Goal: Information Seeking & Learning: Learn about a topic

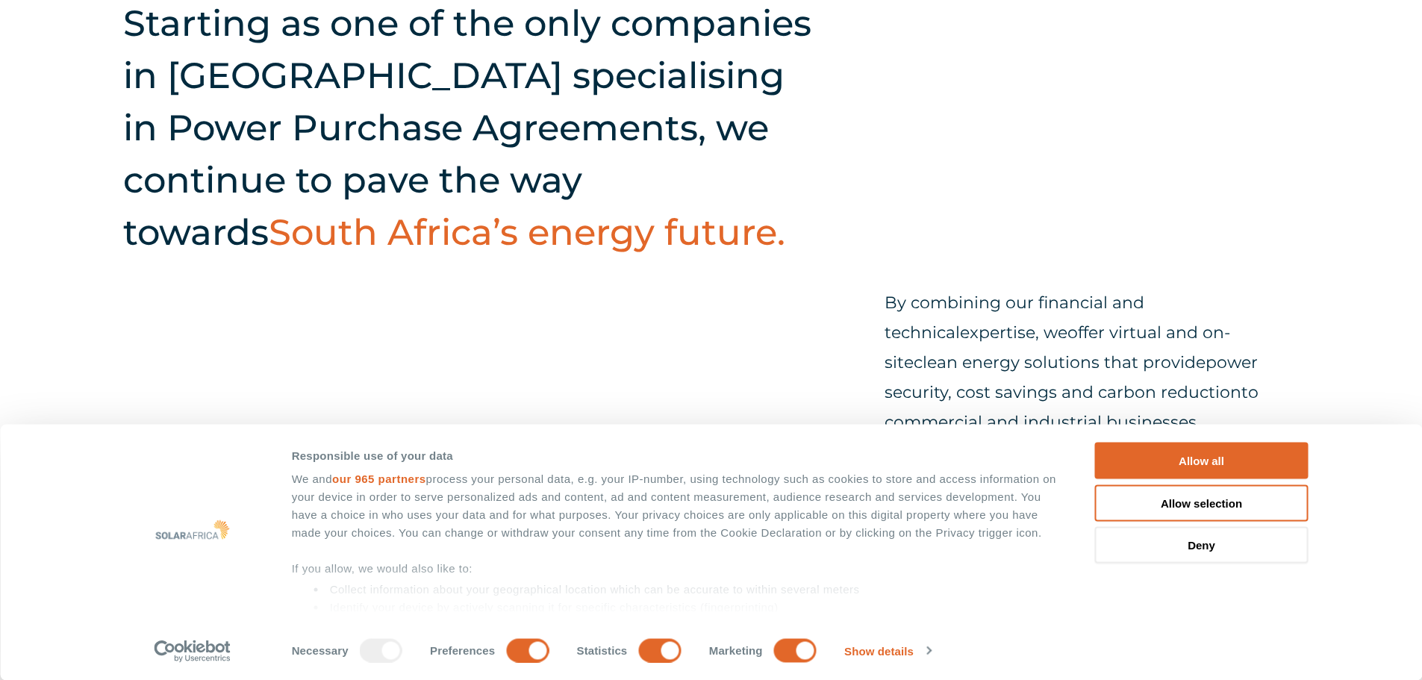
scroll to position [603, 0]
click at [1127, 450] on button "Allow all" at bounding box center [1201, 461] width 213 height 37
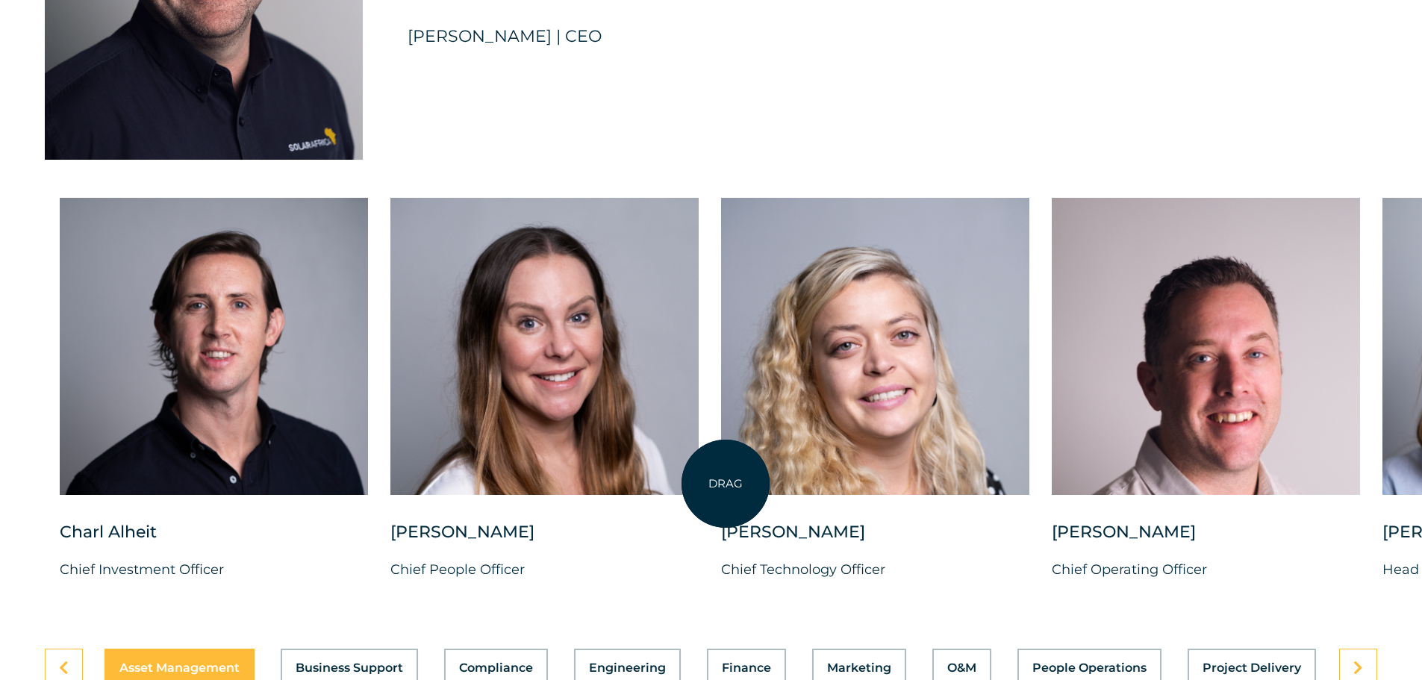
scroll to position [3681, 0]
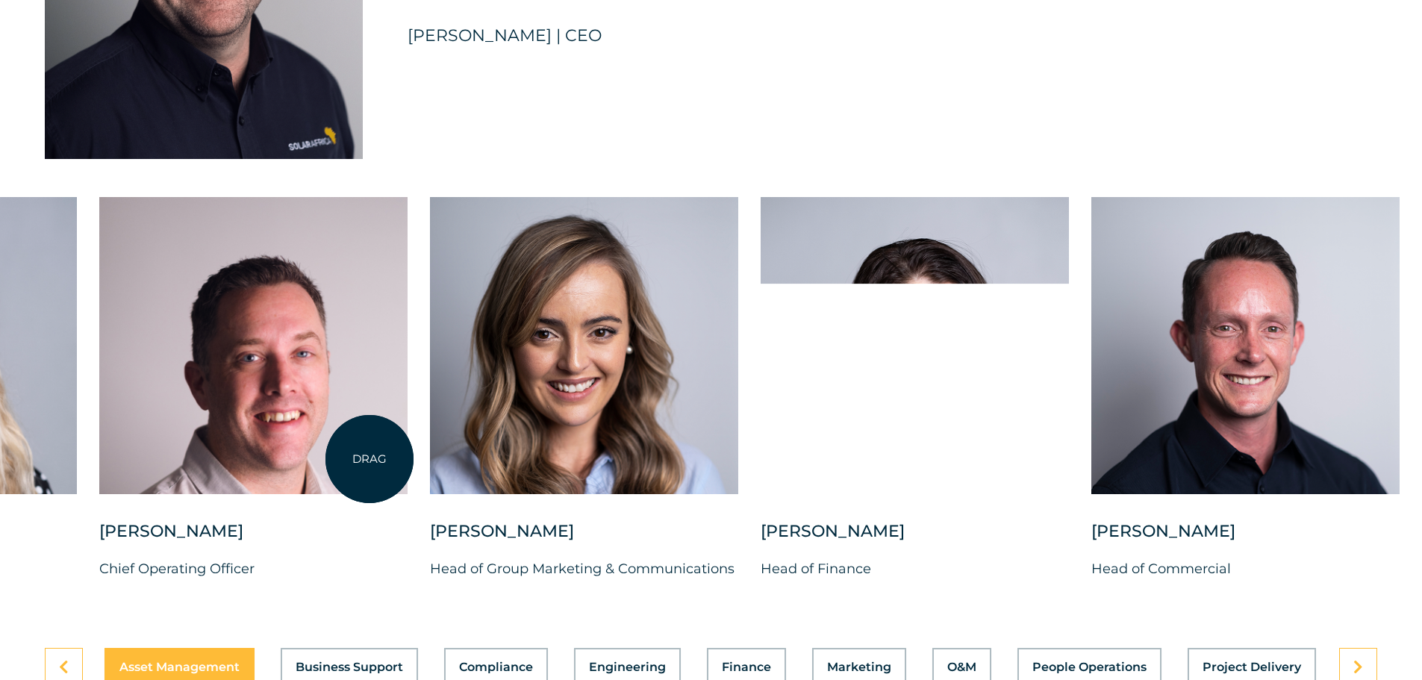
drag, startPoint x: 1322, startPoint y: 470, endPoint x: 343, endPoint y: 454, distance: 978.8
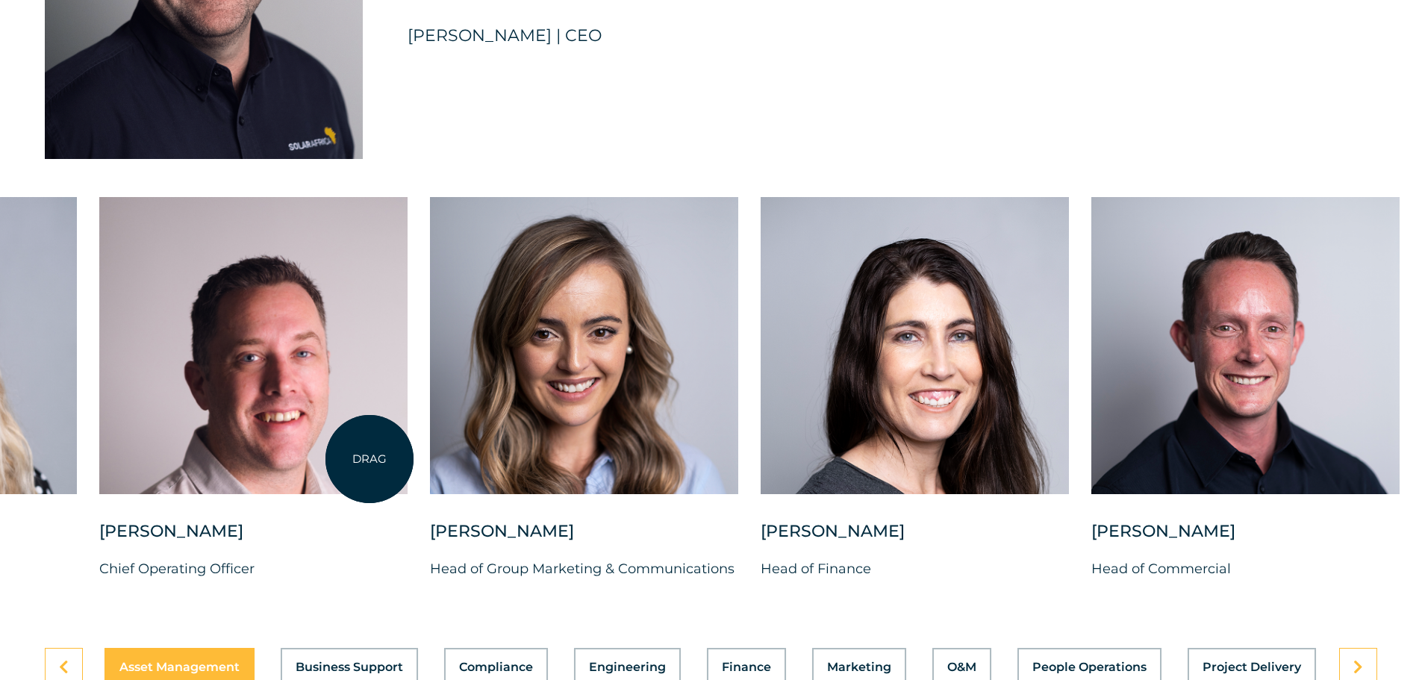
click at [343, 454] on div at bounding box center [253, 345] width 308 height 297
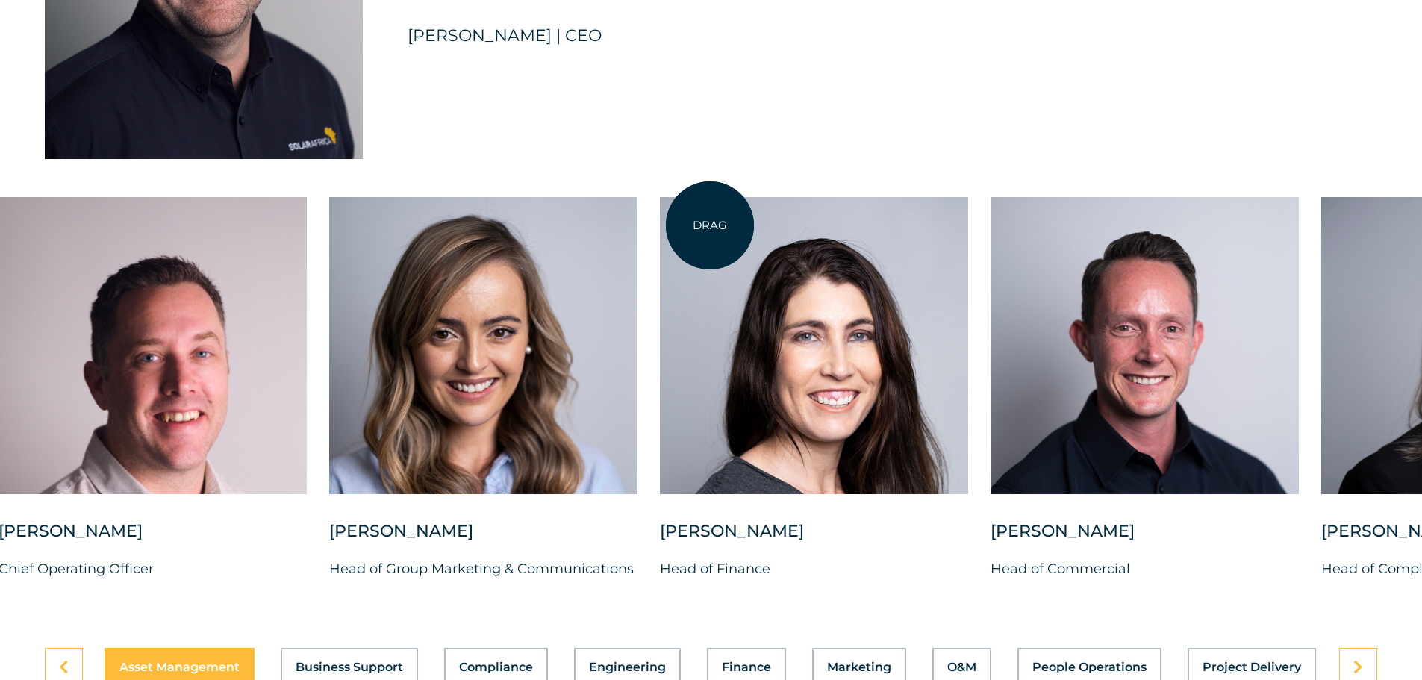
drag, startPoint x: 771, startPoint y: 219, endPoint x: 591, endPoint y: 222, distance: 179.9
click at [660, 222] on div at bounding box center [814, 345] width 308 height 297
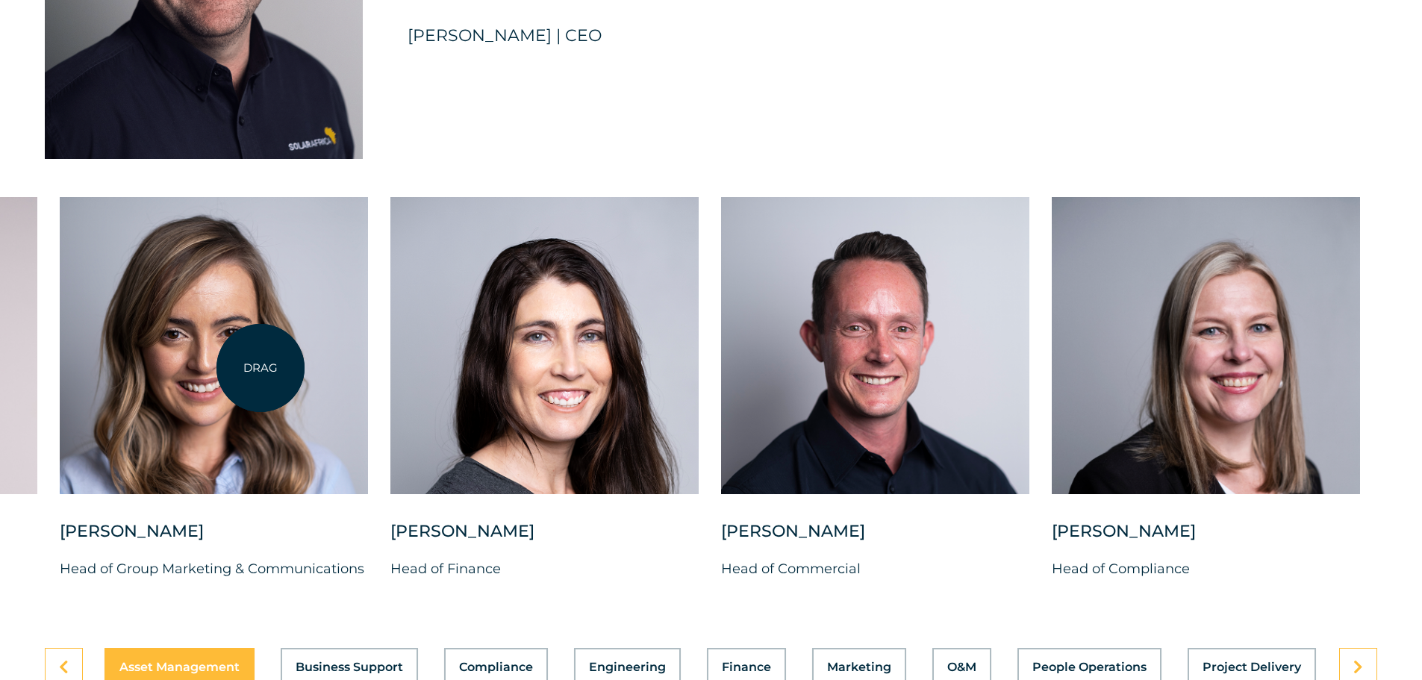
drag, startPoint x: 255, startPoint y: 501, endPoint x: 261, endPoint y: 367, distance: 134.5
click at [261, 367] on div at bounding box center [214, 358] width 308 height 323
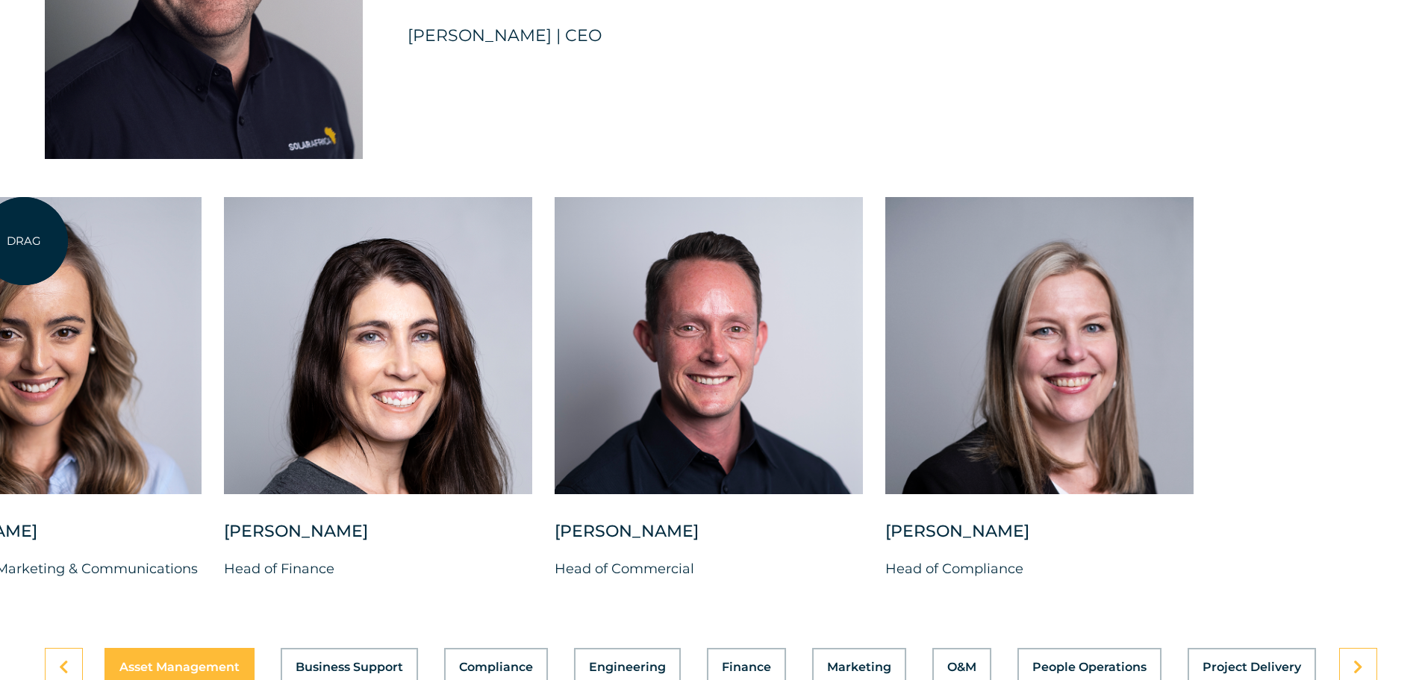
drag, startPoint x: 856, startPoint y: 251, endPoint x: 24, endPoint y: 241, distance: 832.4
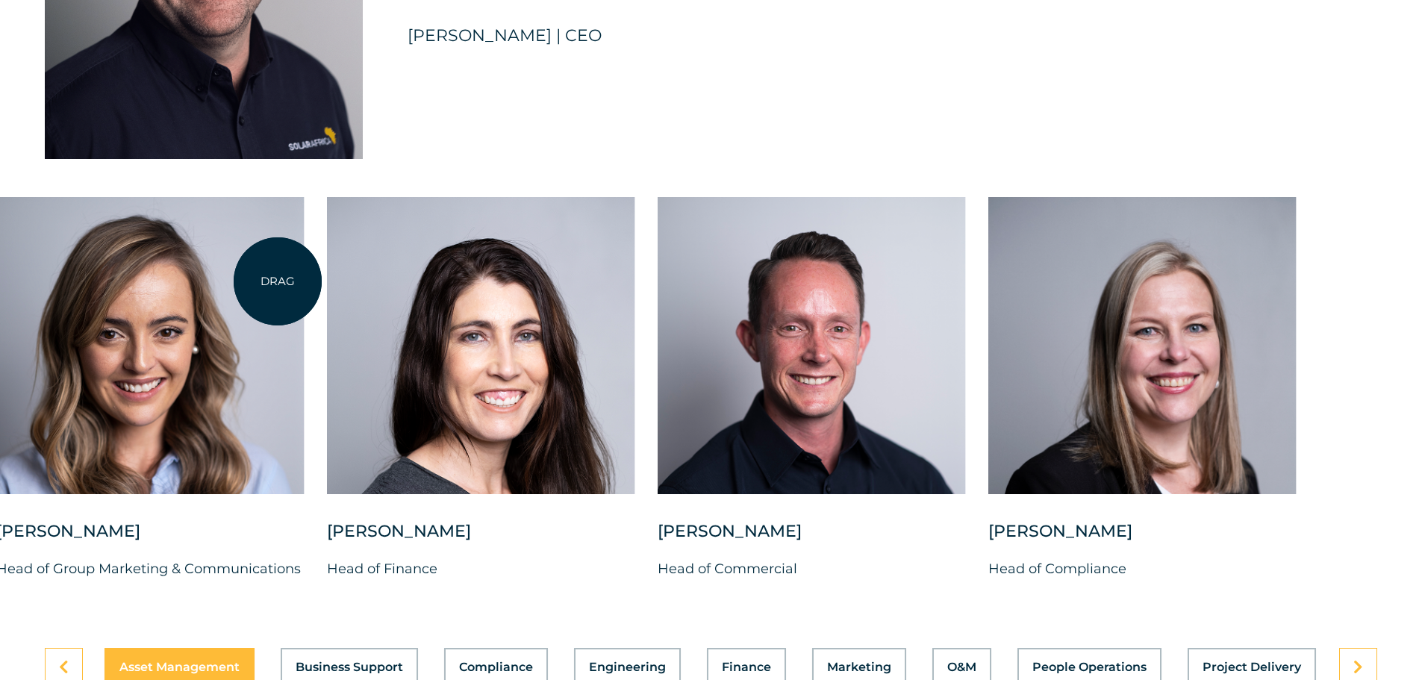
drag, startPoint x: 596, startPoint y: 325, endPoint x: 276, endPoint y: 280, distance: 323.5
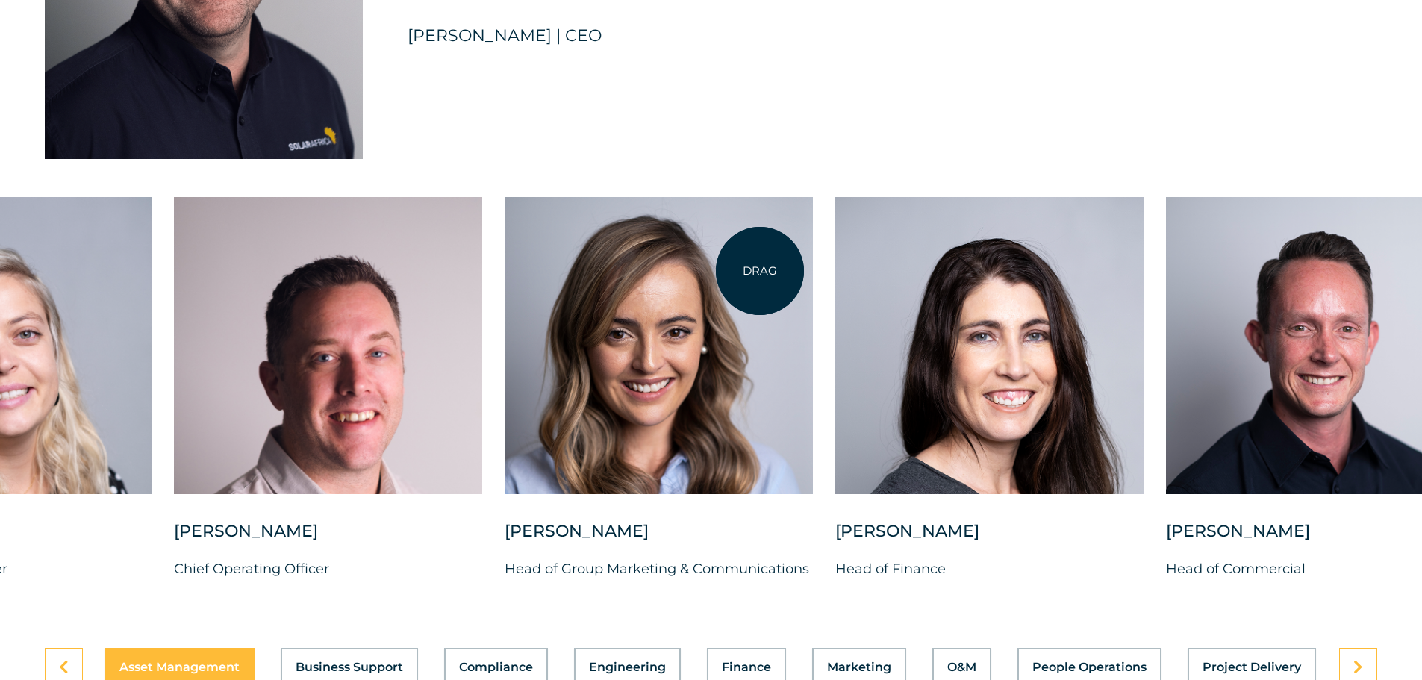
drag, startPoint x: 315, startPoint y: 196, endPoint x: 760, endPoint y: 271, distance: 451.1
click at [760, 271] on div at bounding box center [659, 345] width 308 height 297
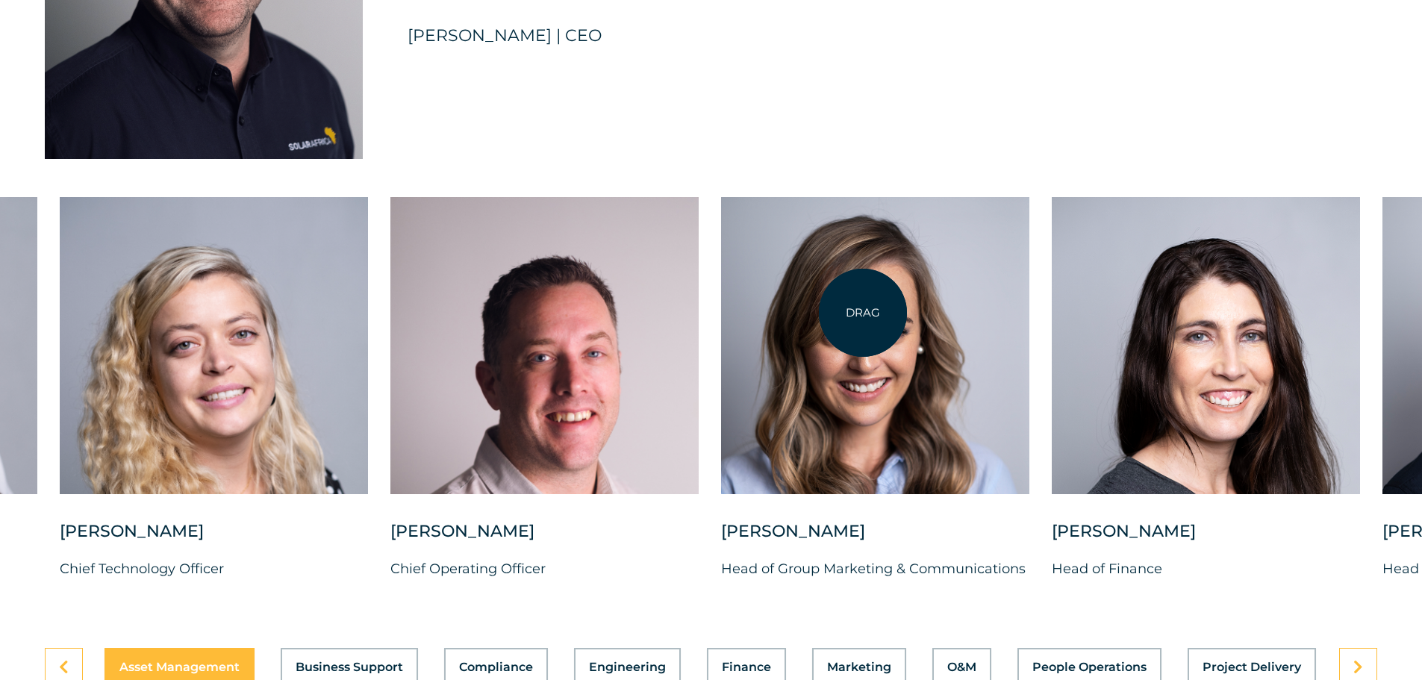
drag, startPoint x: 653, startPoint y: 291, endPoint x: 870, endPoint y: 314, distance: 217.7
click at [870, 314] on div "Charl Alheit Chief Investment Officer Candice Seggie Chief People Officer Suné …" at bounding box center [721, 400] width 2765 height 407
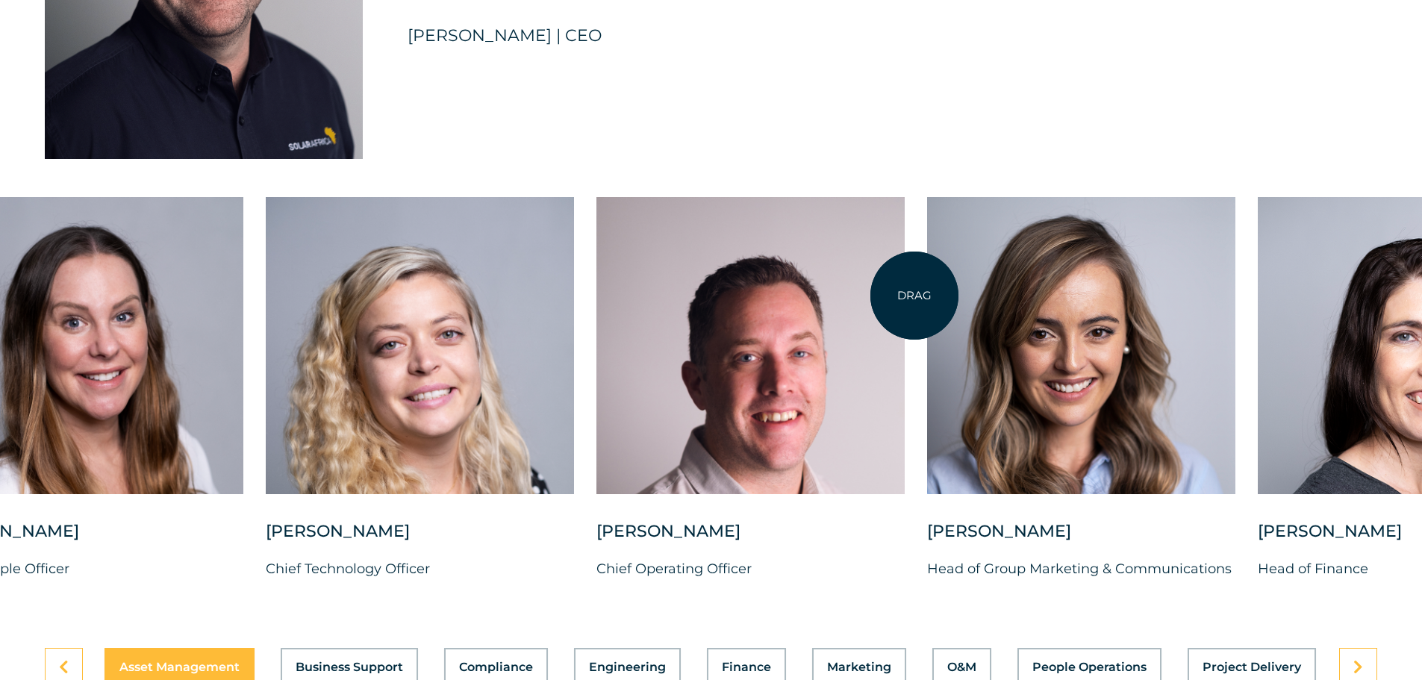
drag, startPoint x: 708, startPoint y: 317, endPoint x: 1050, endPoint y: 316, distance: 341.1
click at [1050, 316] on div "Charl Alheit Chief Investment Officer Candice Seggie Chief People Officer Suné …" at bounding box center [927, 400] width 2765 height 407
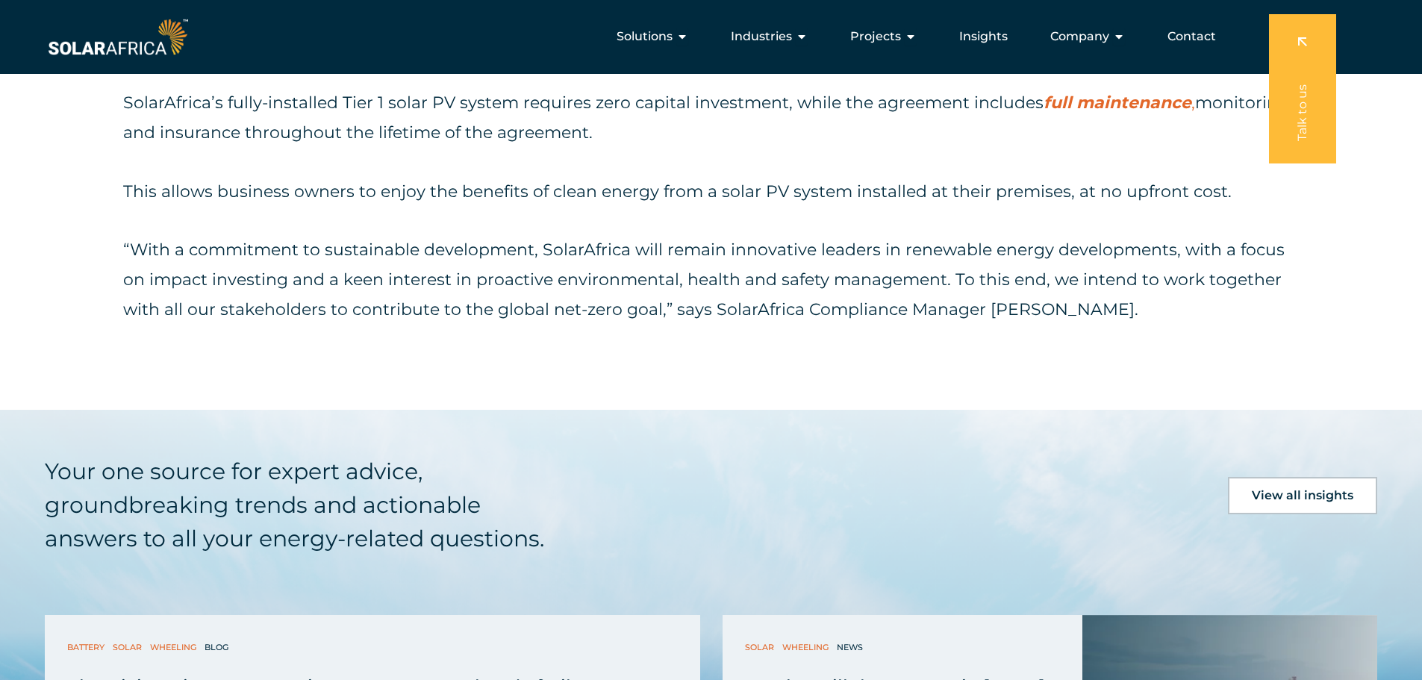
scroll to position [3556, 0]
